Goal: Task Accomplishment & Management: Use online tool/utility

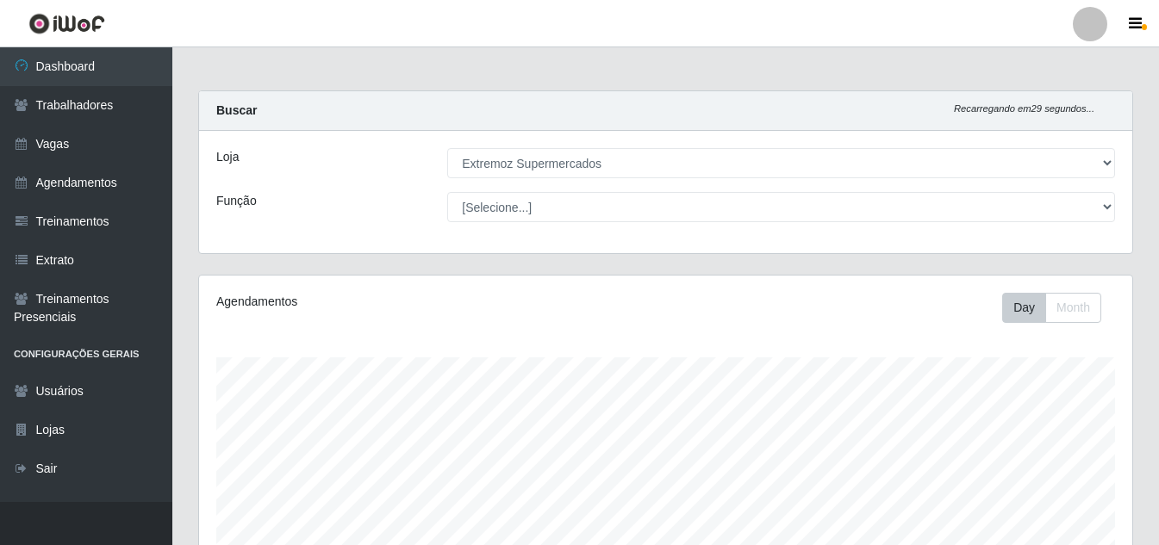
select select "519"
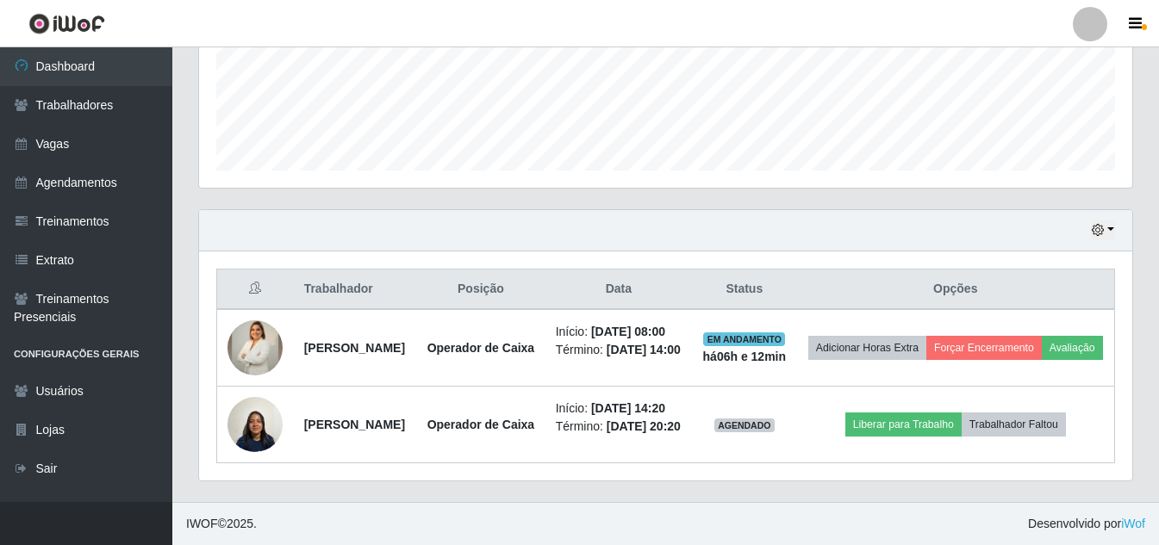
scroll to position [357, 933]
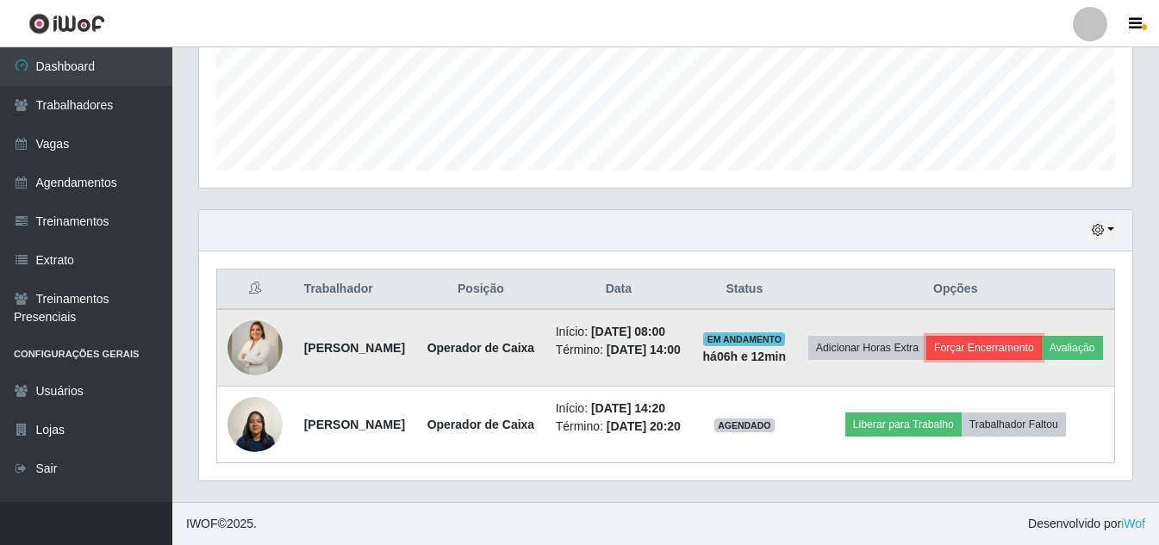
click at [1014, 336] on button "Forçar Encerramento" at bounding box center [983, 348] width 115 height 24
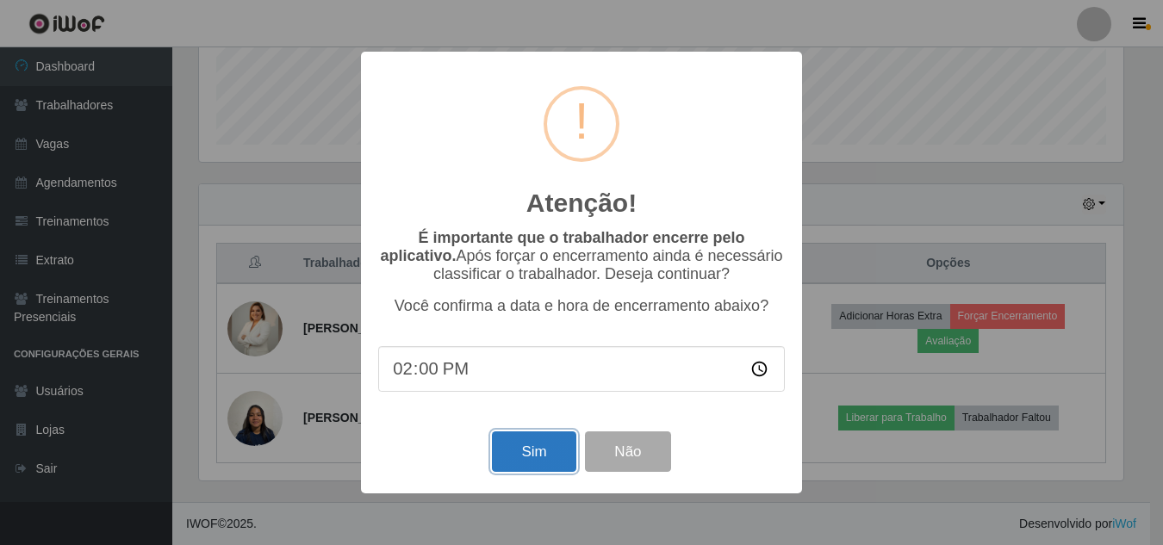
click at [540, 470] on button "Sim" at bounding box center [534, 452] width 84 height 40
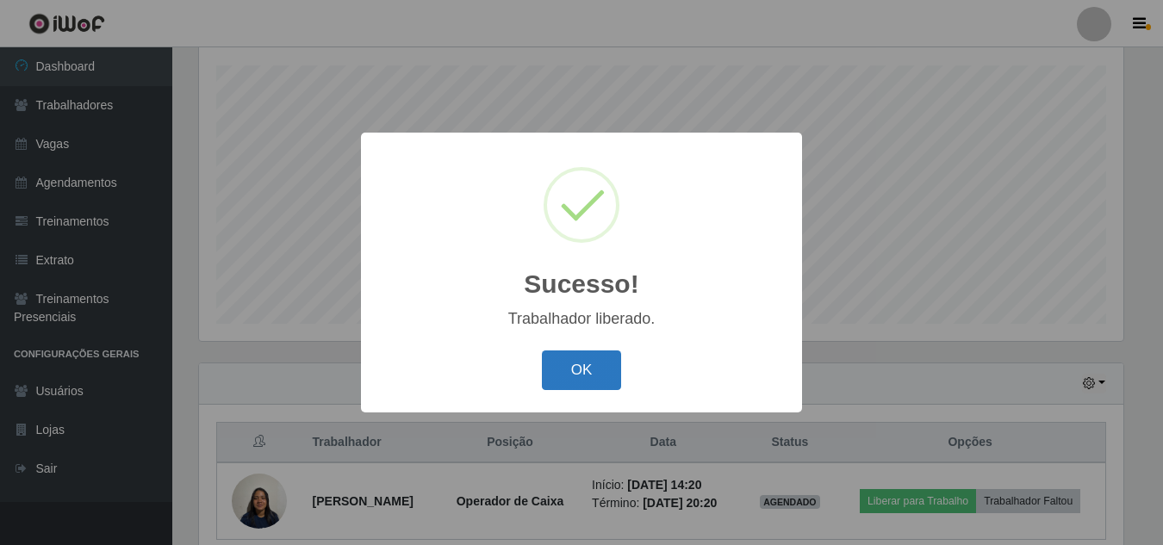
click at [571, 378] on button "OK" at bounding box center [582, 371] width 80 height 40
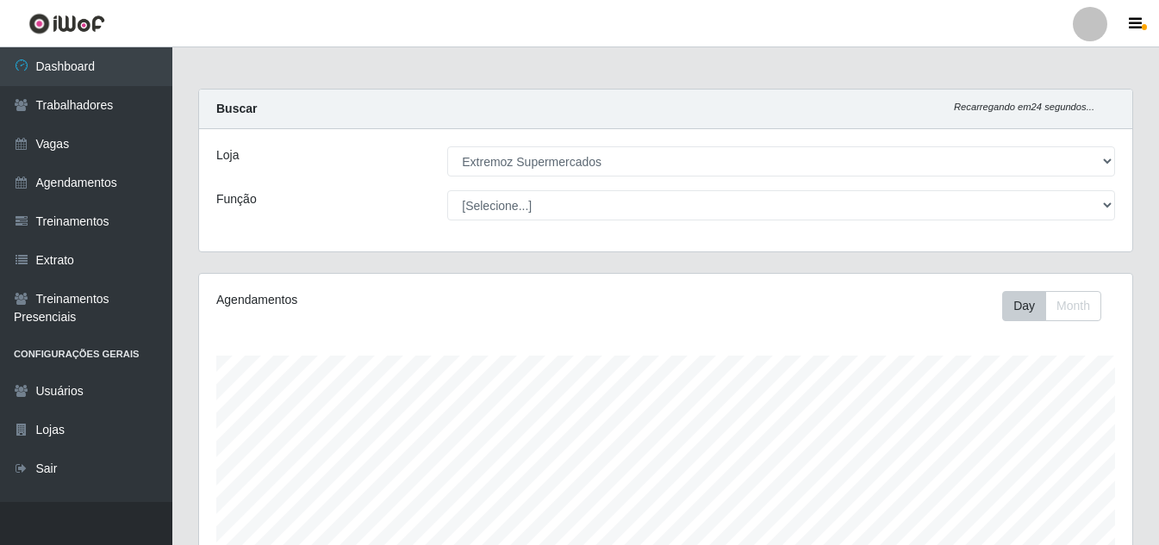
scroll to position [0, 0]
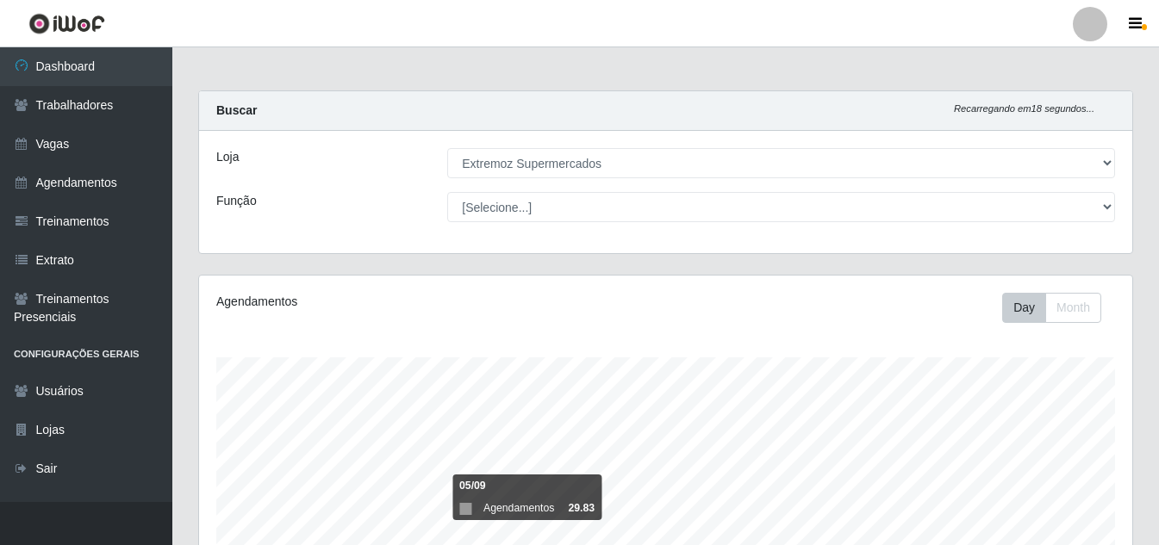
click at [422, 321] on div "Agendamentos Day Month 05/09 Agendamentos 29.83" at bounding box center [665, 454] width 933 height 357
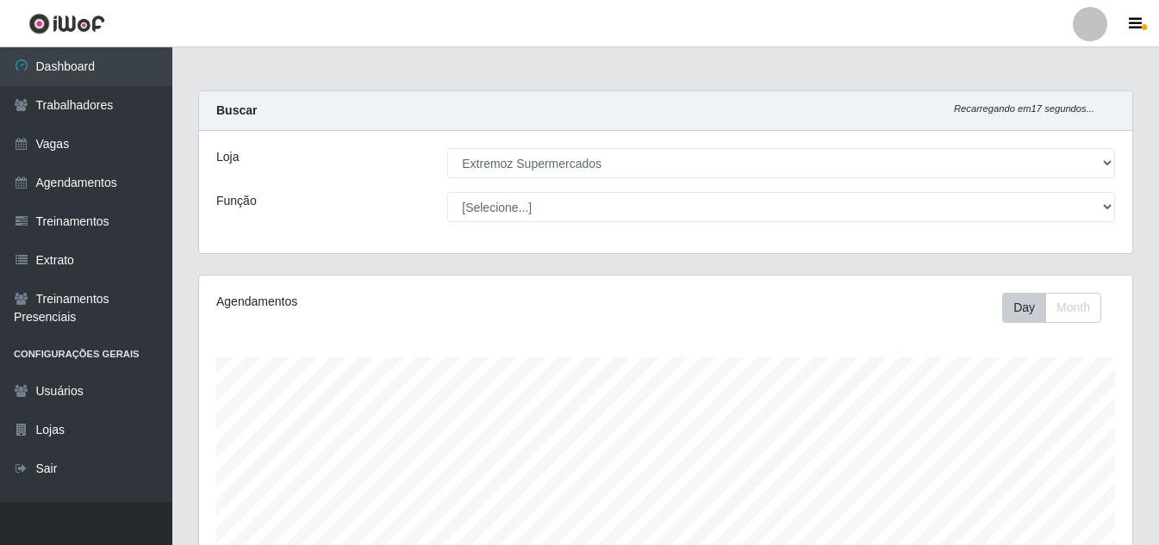
scroll to position [28, 0]
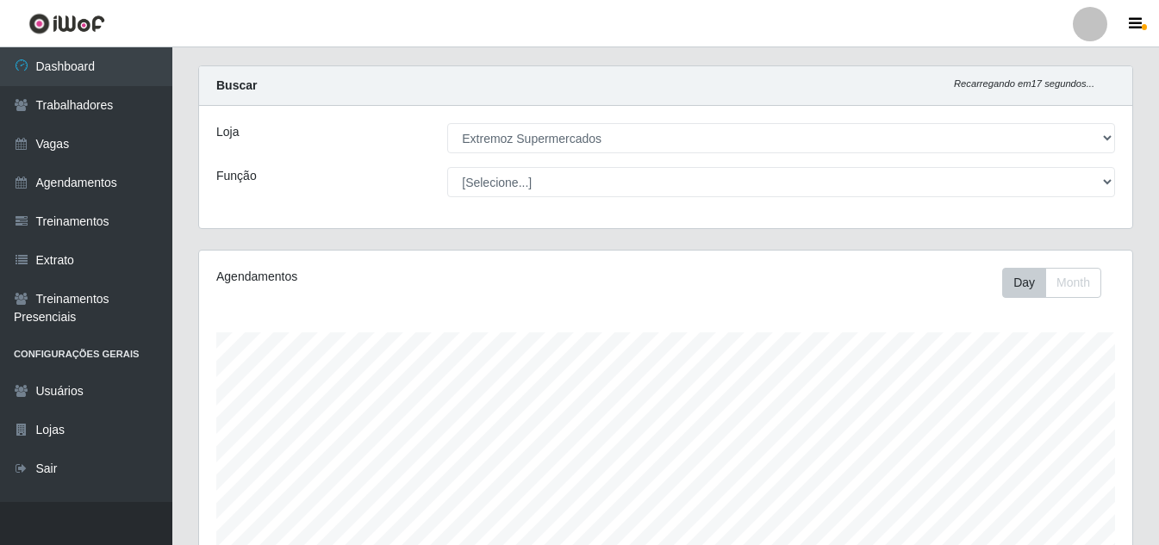
click at [652, 530] on div "Agendamentos Day Month 08/09 Agendamentos 18" at bounding box center [665, 429] width 933 height 357
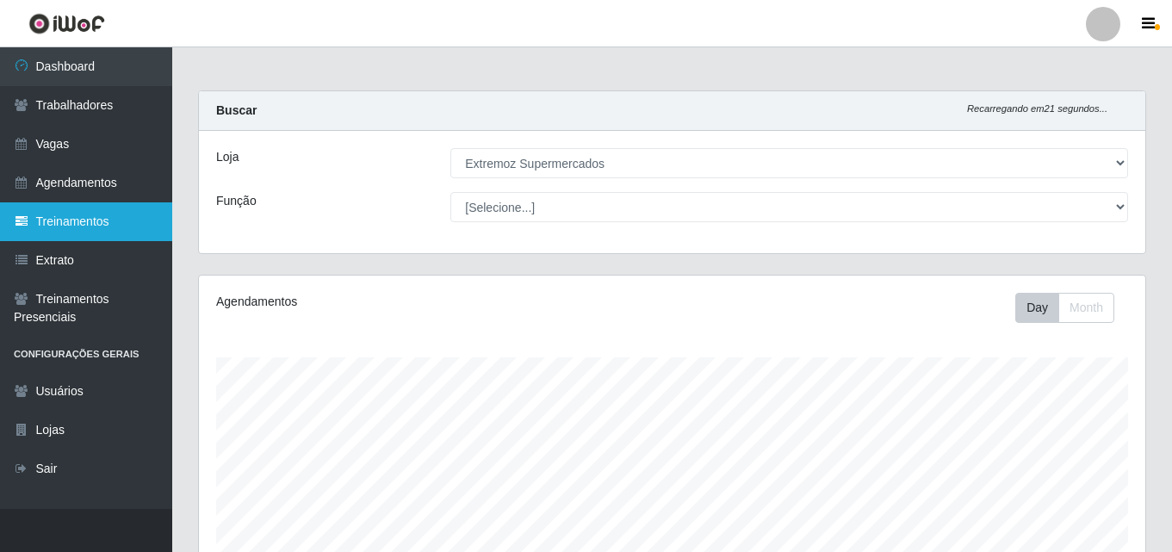
scroll to position [357, 947]
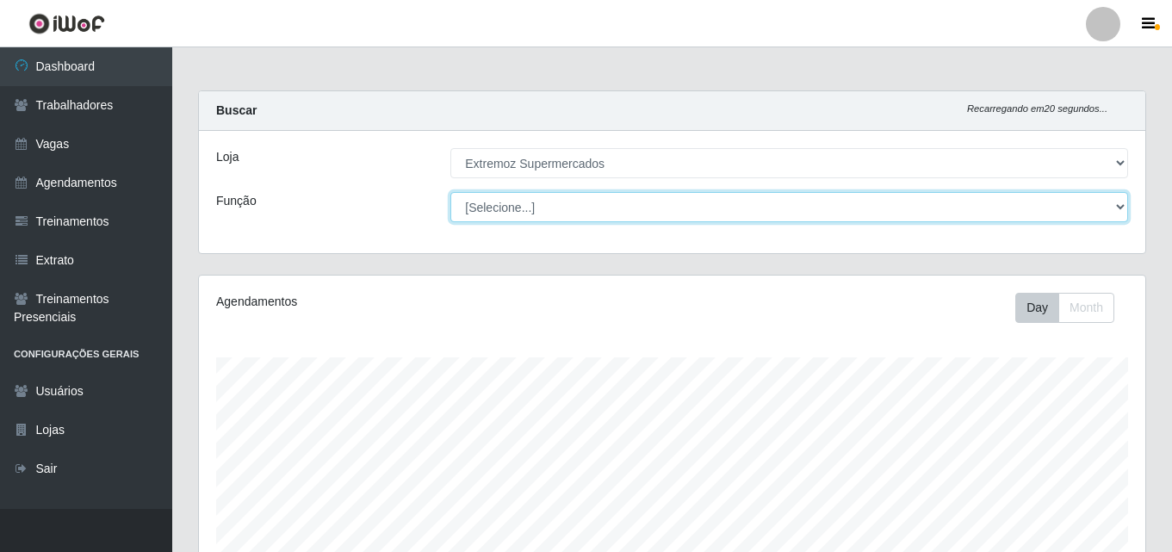
click at [517, 218] on select "[Selecione...] Embalador Embalador + Embalador ++ Operador de Caixa Operador de…" at bounding box center [790, 207] width 678 height 30
click at [511, 213] on select "[Selecione...] Embalador Embalador + Embalador ++ Operador de Caixa Operador de…" at bounding box center [790, 207] width 678 height 30
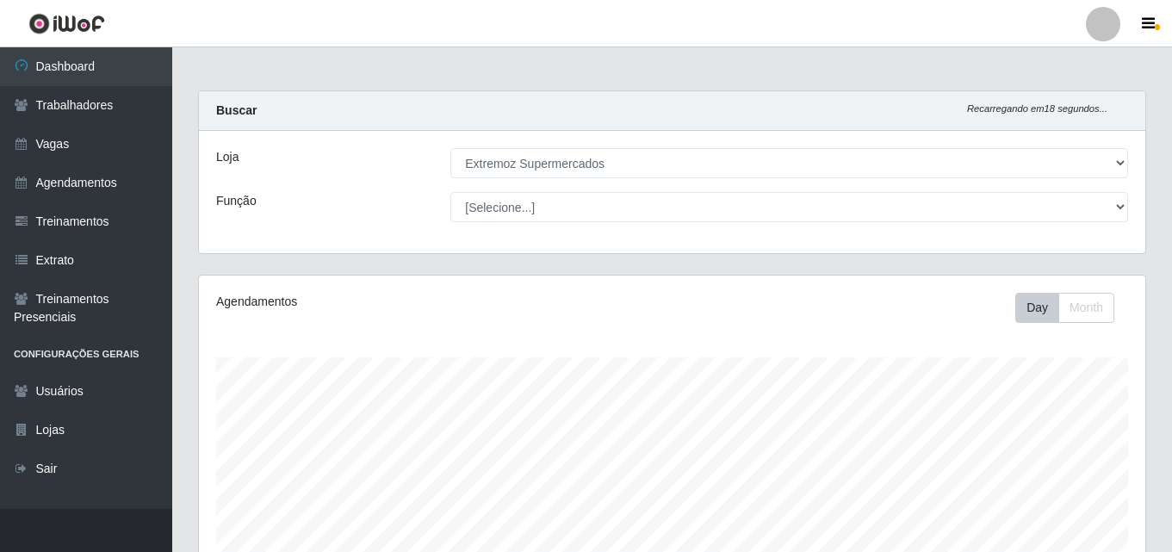
click at [364, 208] on div "Função" at bounding box center [320, 207] width 234 height 30
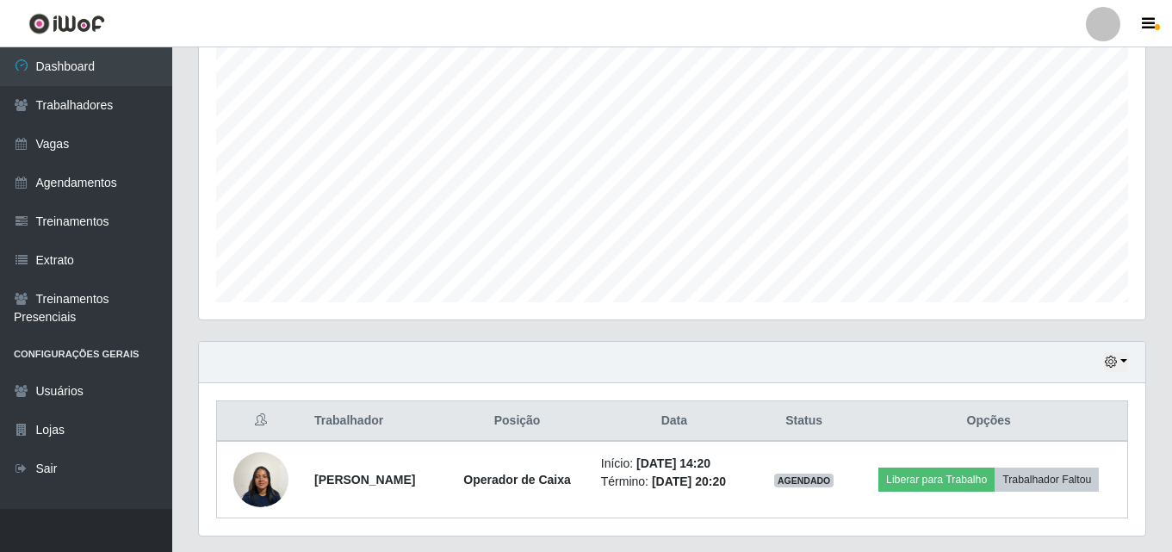
scroll to position [362, 0]
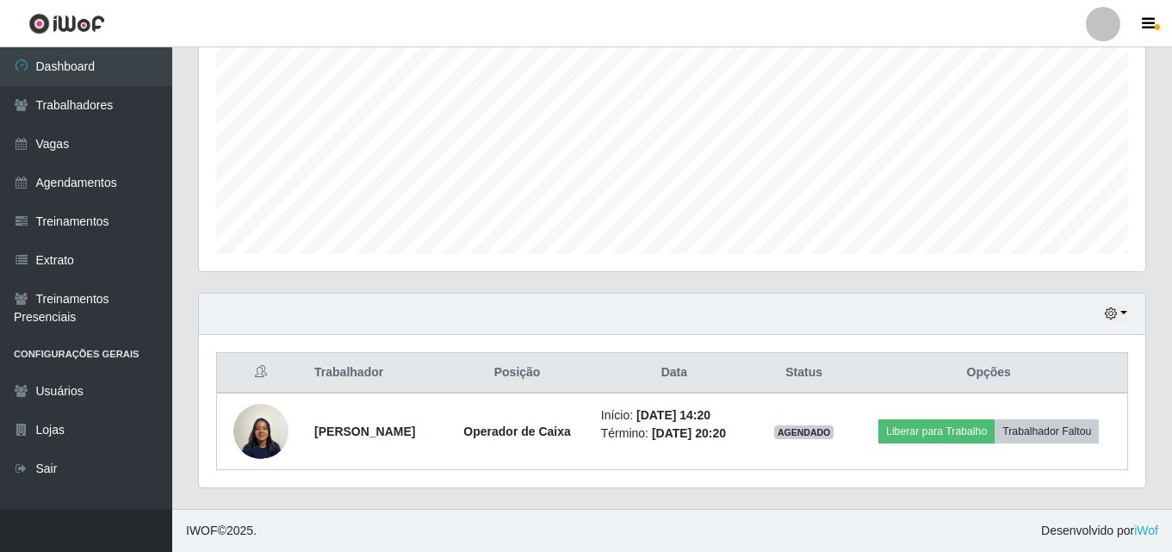
click at [755, 294] on div "Carregando... Buscar Recarregando em 18 segundos... Loja [Selecione...] Extremo…" at bounding box center [672, 119] width 948 height 780
